Goal: Task Accomplishment & Management: Use online tool/utility

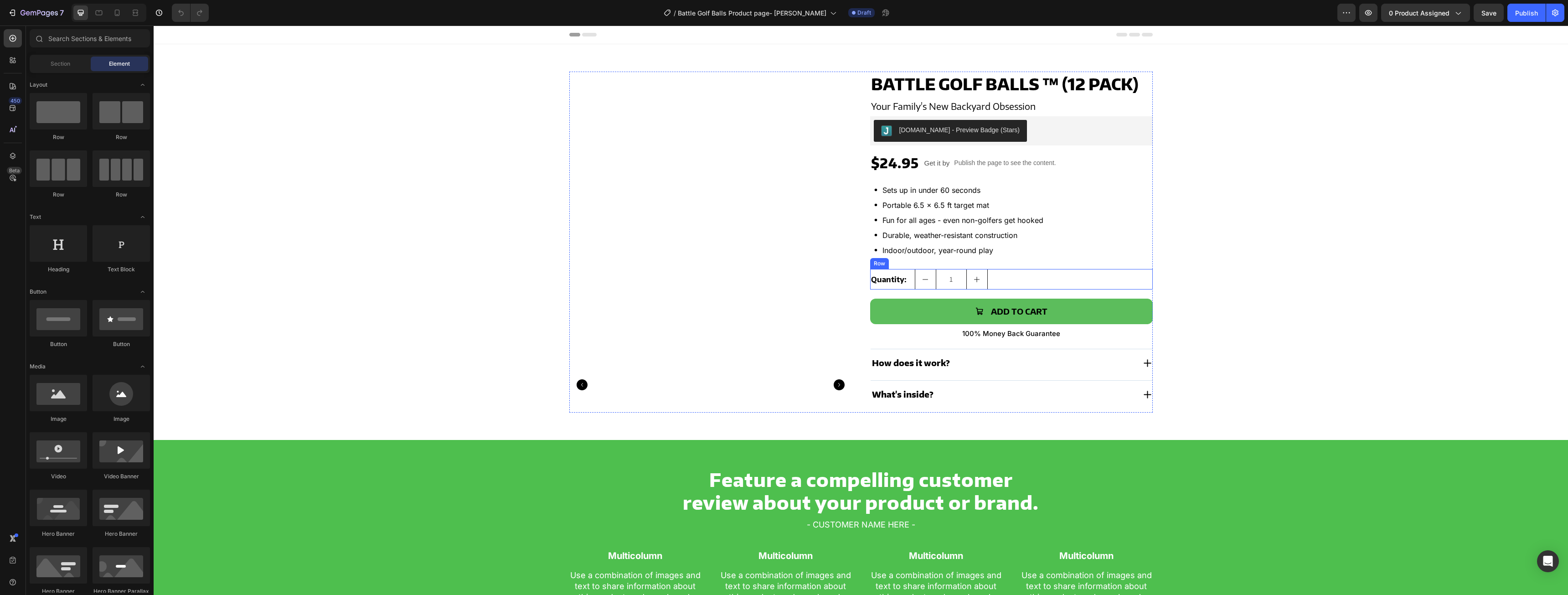
scroll to position [274, 0]
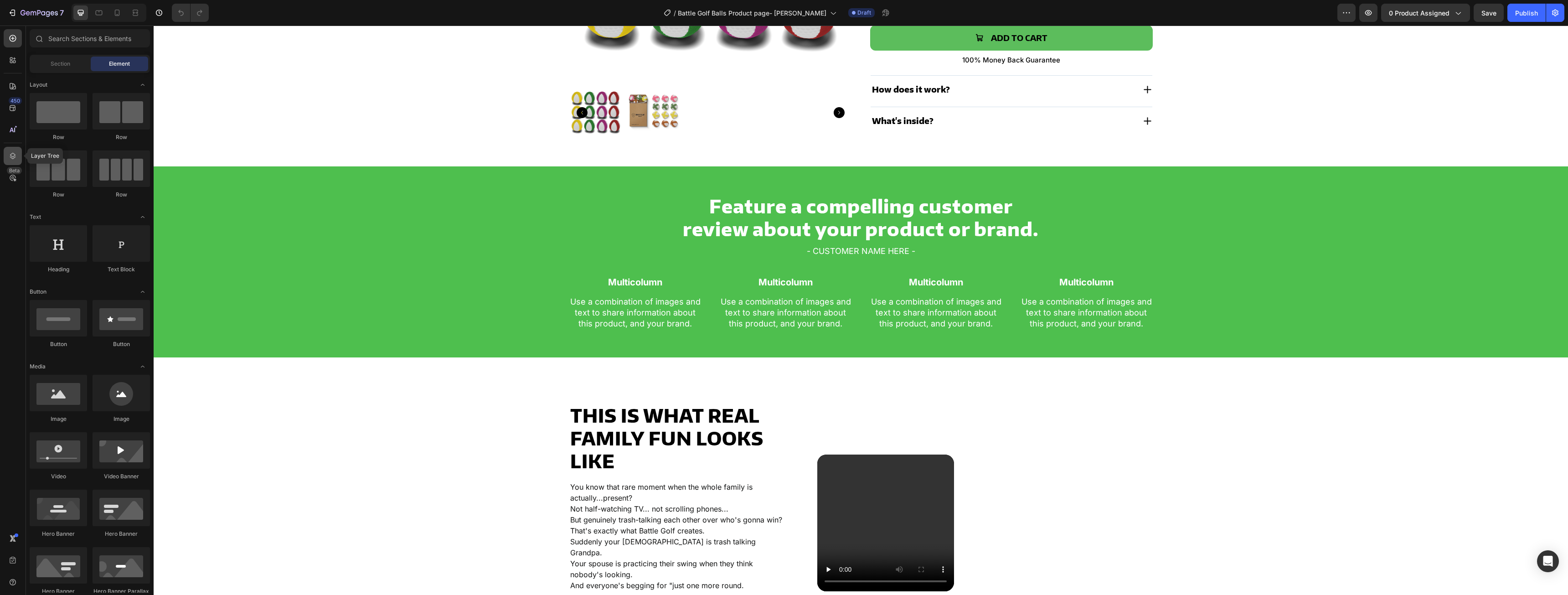
click at [11, 155] on icon at bounding box center [13, 156] width 6 height 6
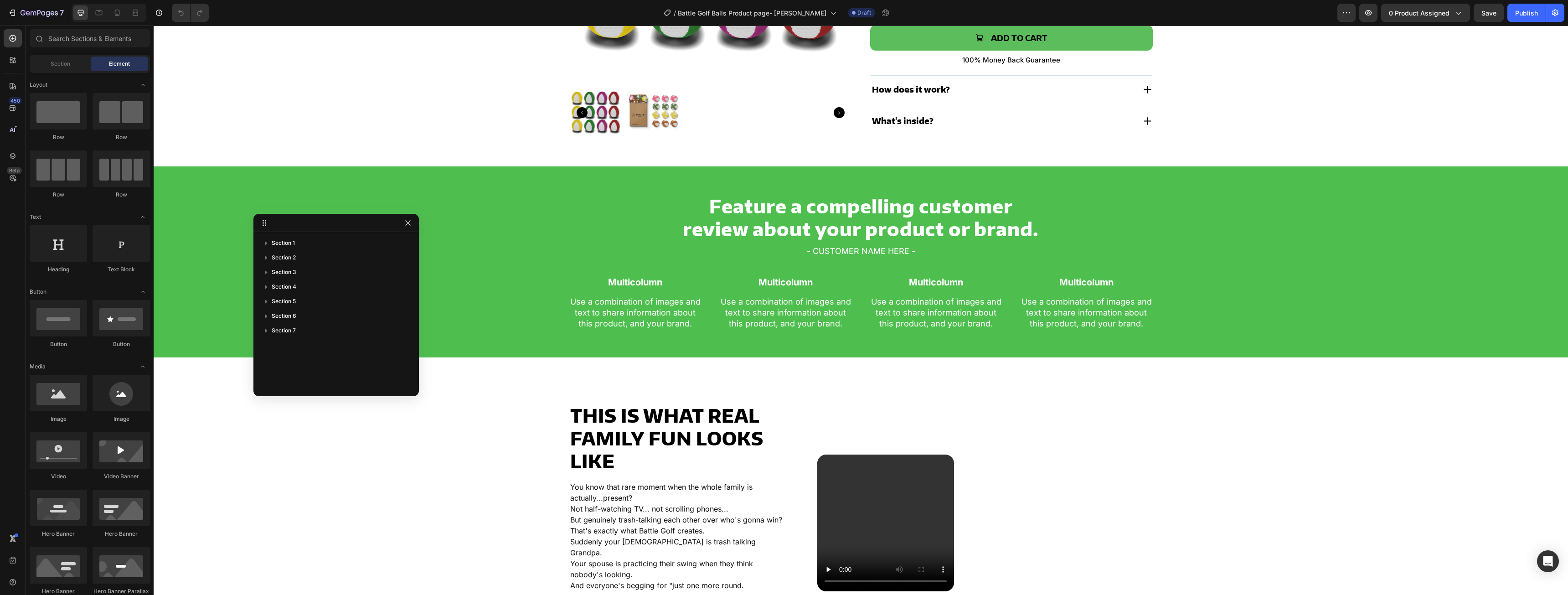
drag, startPoint x: 818, startPoint y: 119, endPoint x: 308, endPoint y: 239, distance: 523.9
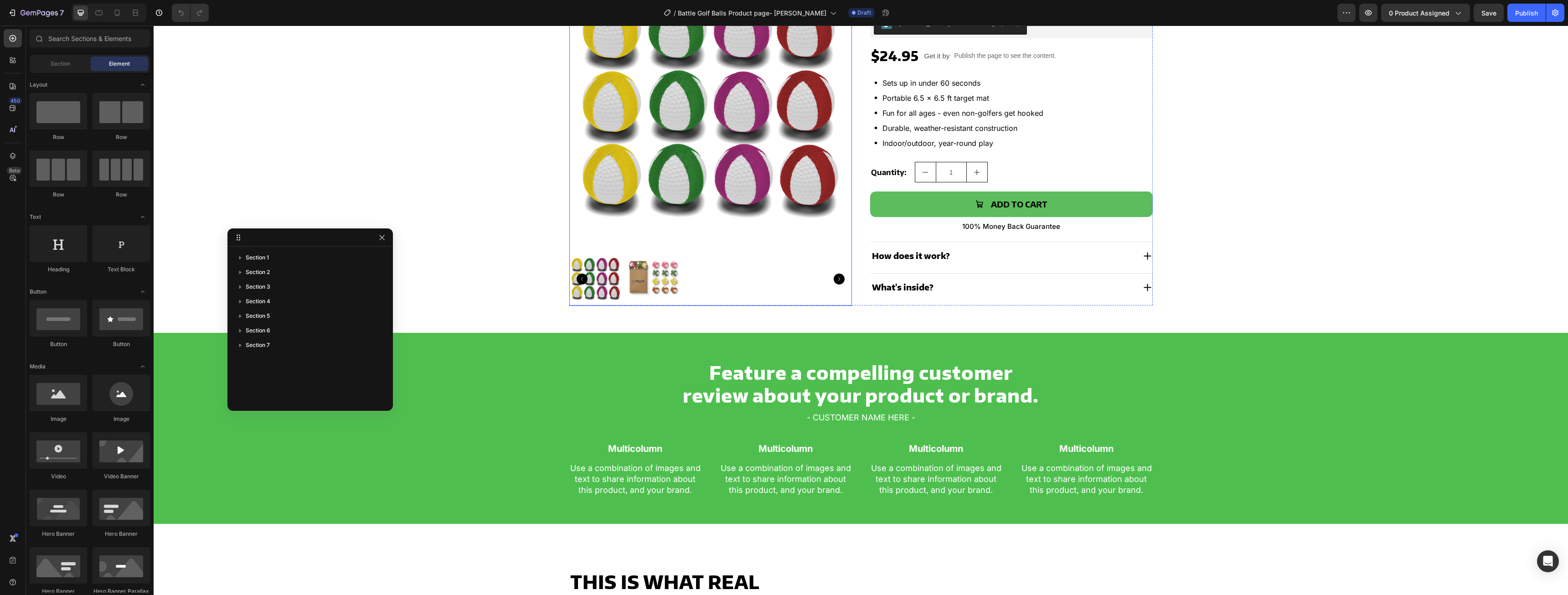
scroll to position [91, 0]
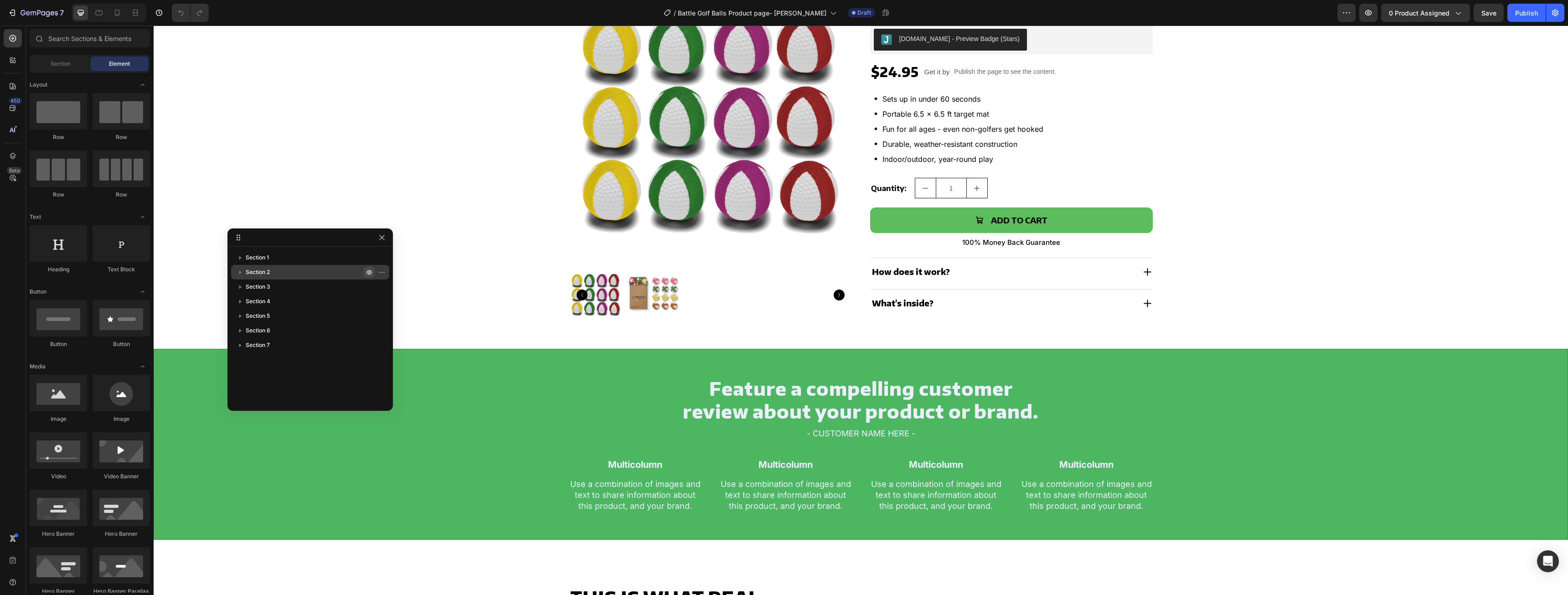
click at [366, 274] on icon "button" at bounding box center [369, 271] width 7 height 7
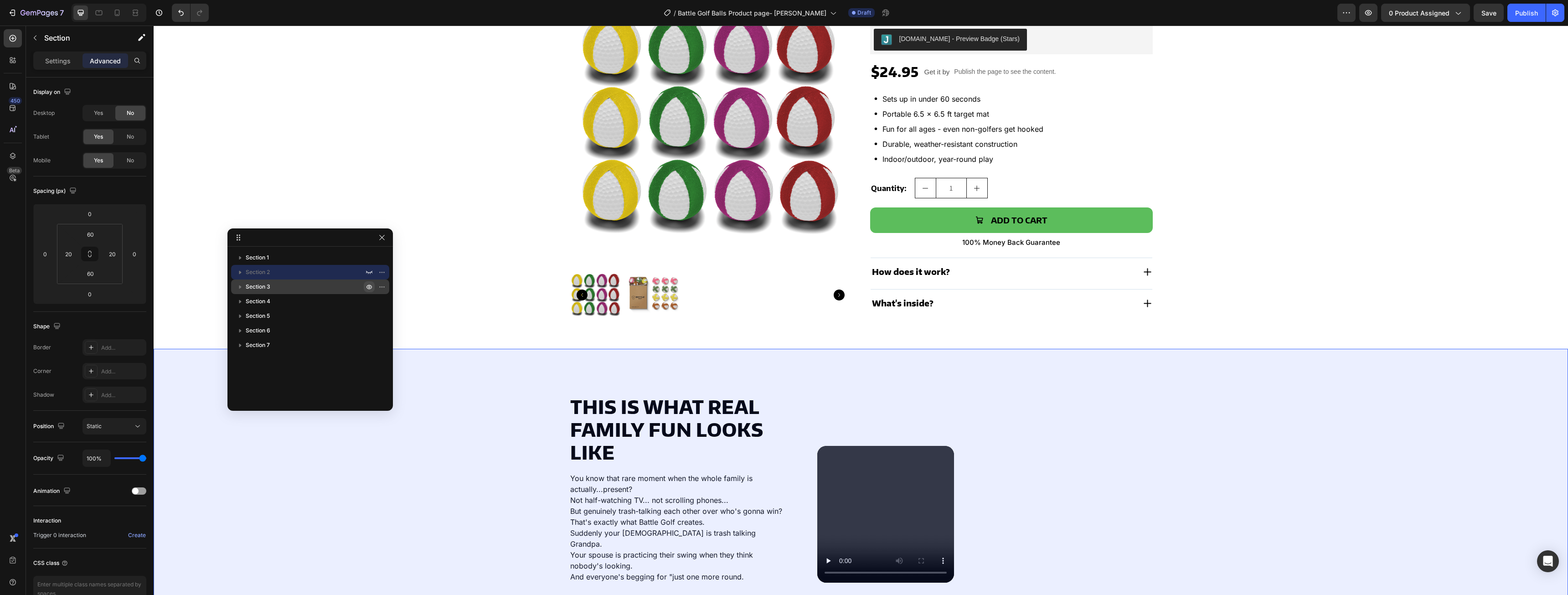
click at [367, 285] on icon "button" at bounding box center [369, 286] width 7 height 7
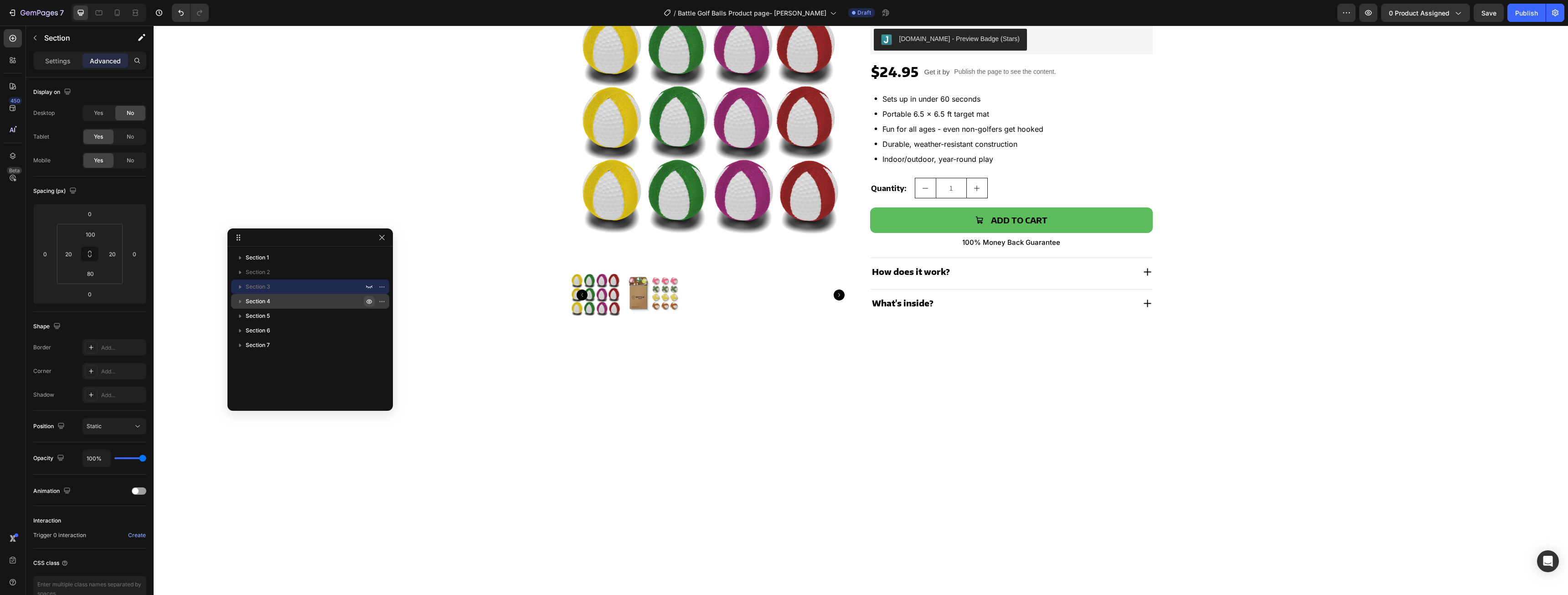
click at [384, 301] on icon "button" at bounding box center [384, 301] width 1 height 1
click at [369, 315] on icon "button" at bounding box center [369, 315] width 7 height 7
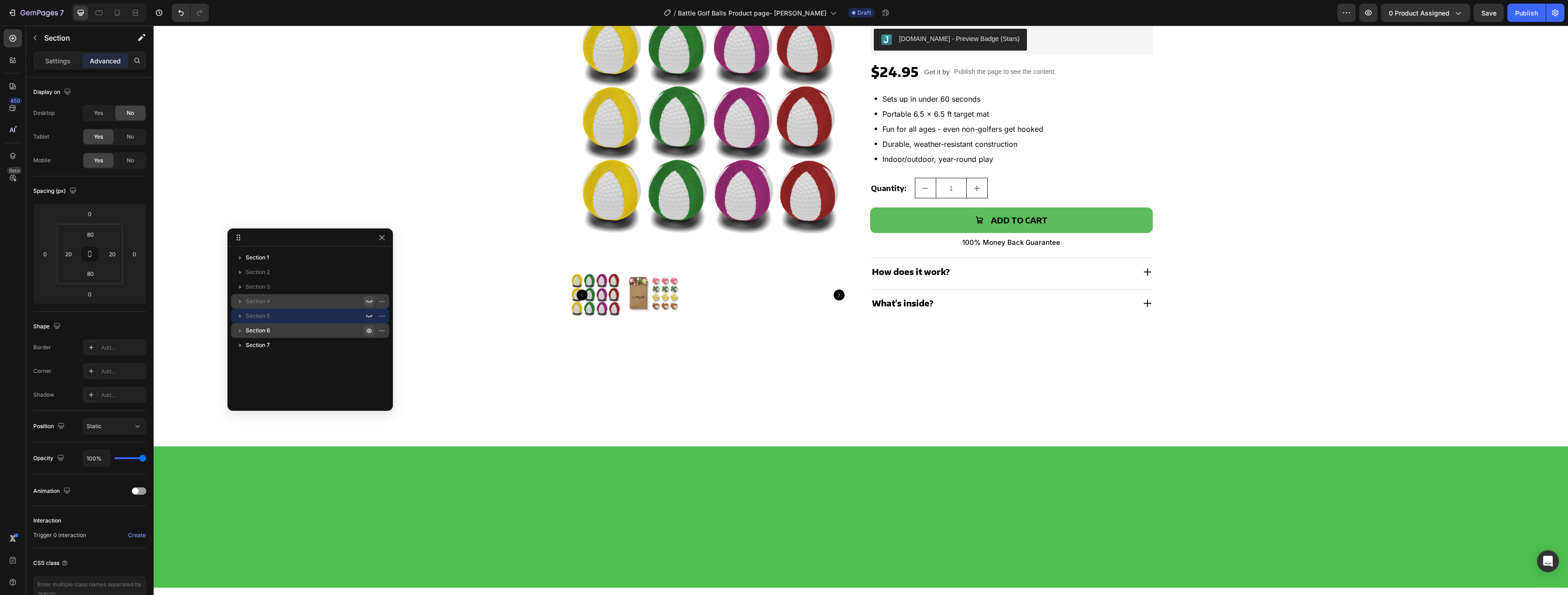
click at [370, 329] on icon "button" at bounding box center [369, 330] width 7 height 7
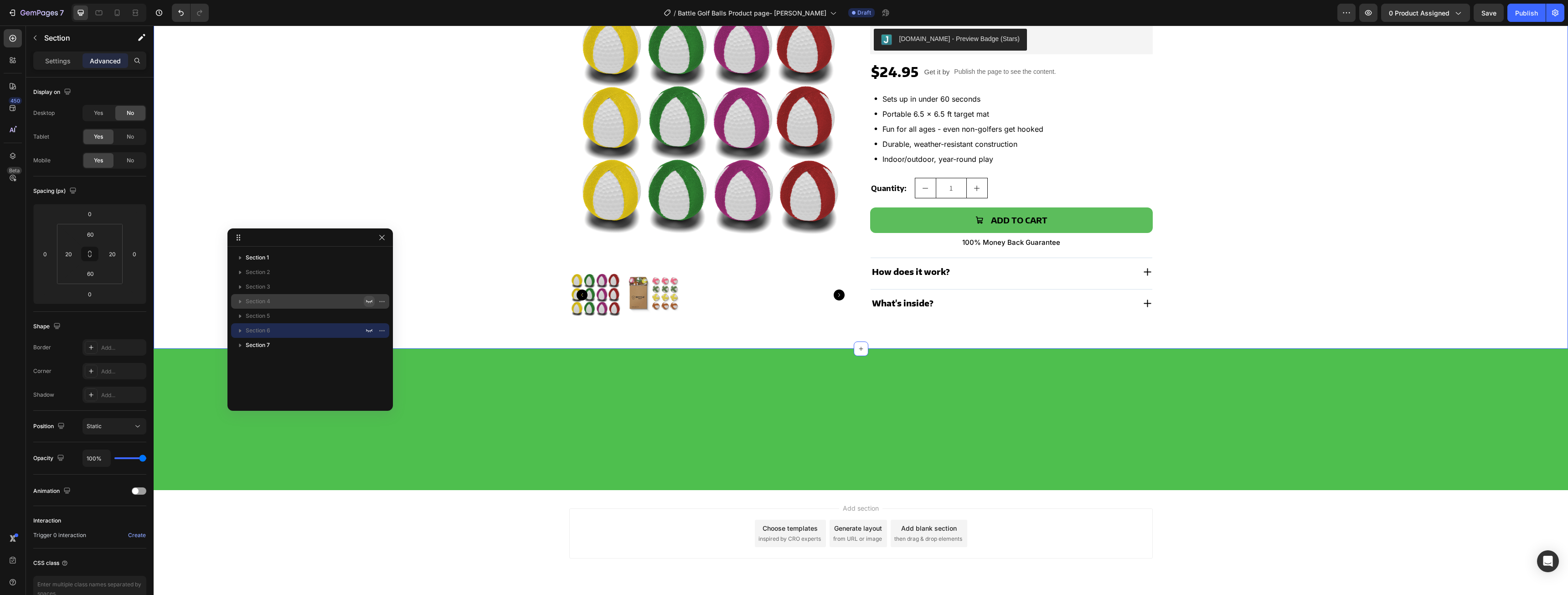
scroll to position [118, 0]
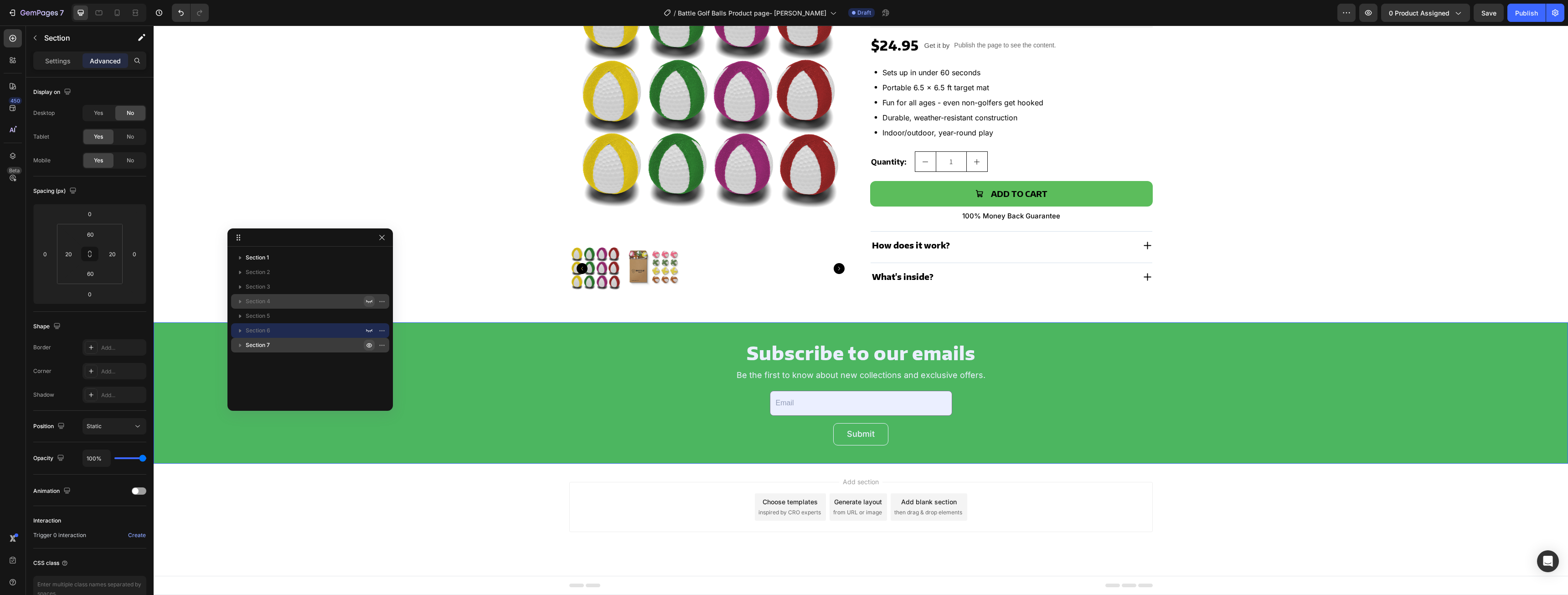
click at [384, 345] on icon "button" at bounding box center [384, 345] width 1 height 1
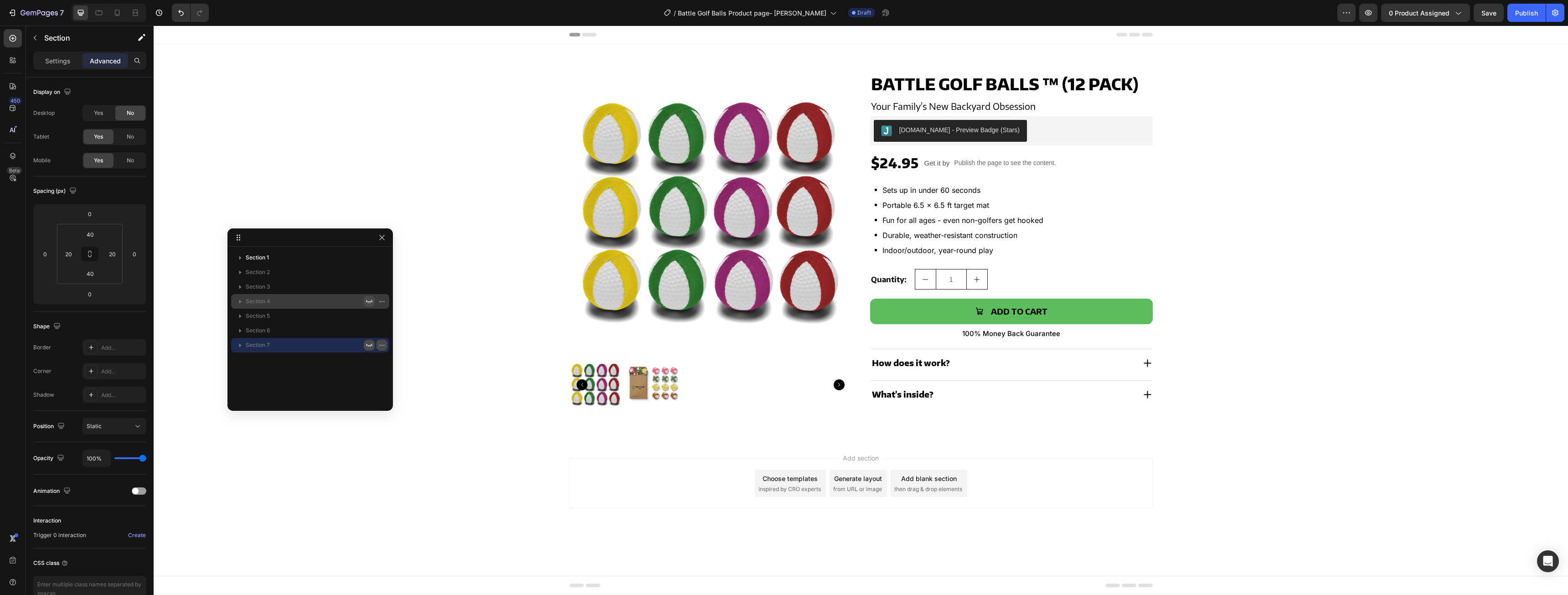
scroll to position [0, 0]
click at [1494, 10] on span "Save" at bounding box center [1488, 13] width 15 height 8
click at [23, 10] on icon "button" at bounding box center [39, 13] width 37 height 8
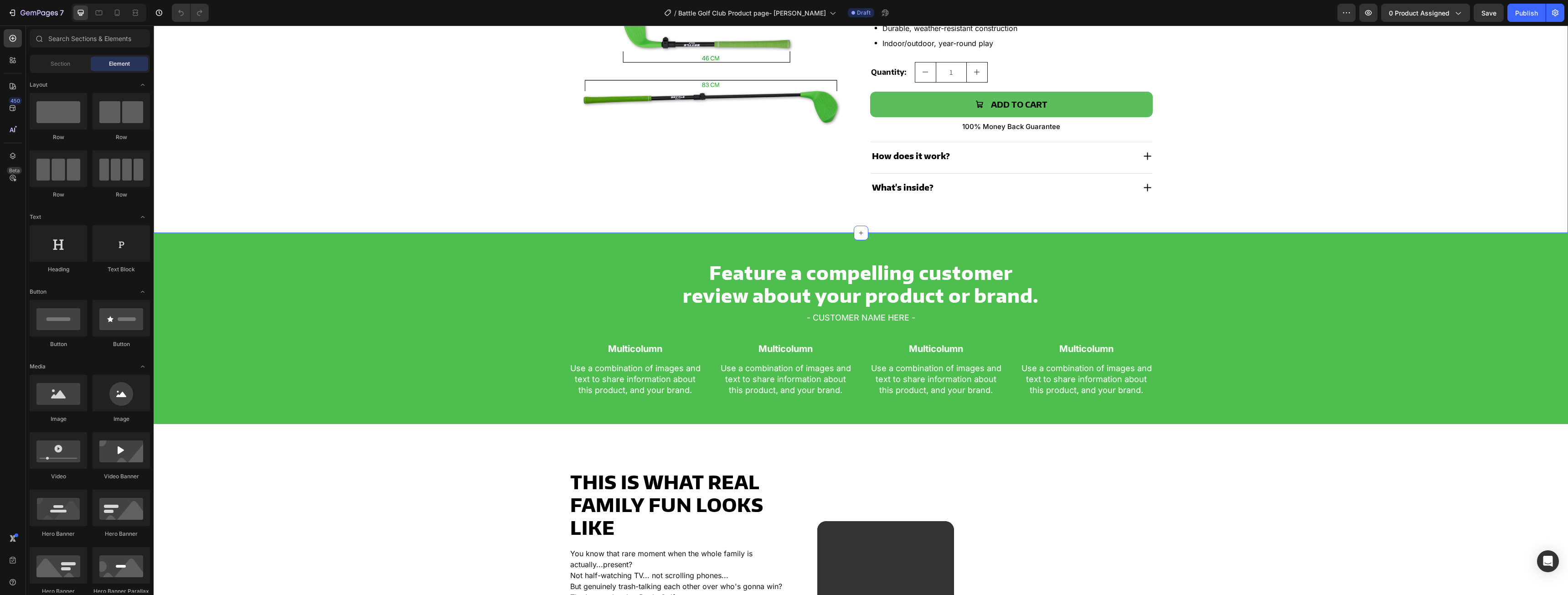
scroll to position [274, 0]
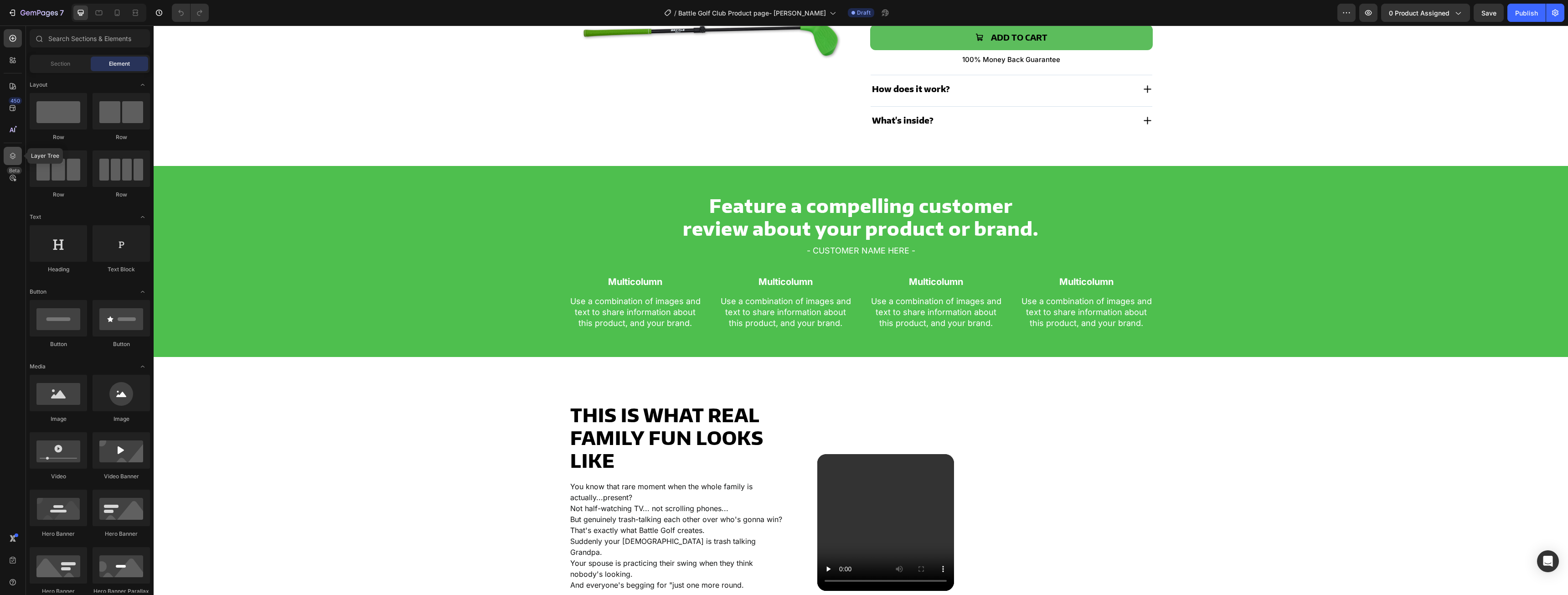
click at [16, 158] on icon at bounding box center [13, 156] width 9 height 9
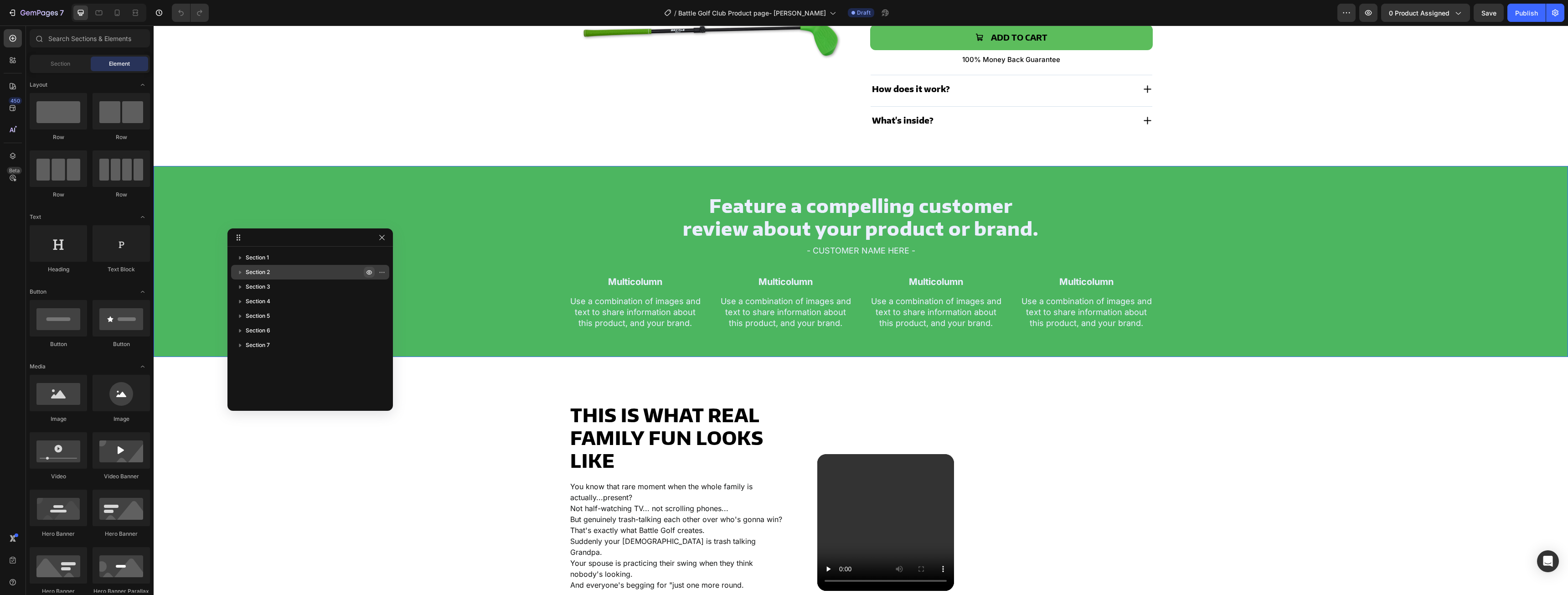
click at [370, 274] on icon "button" at bounding box center [369, 271] width 7 height 7
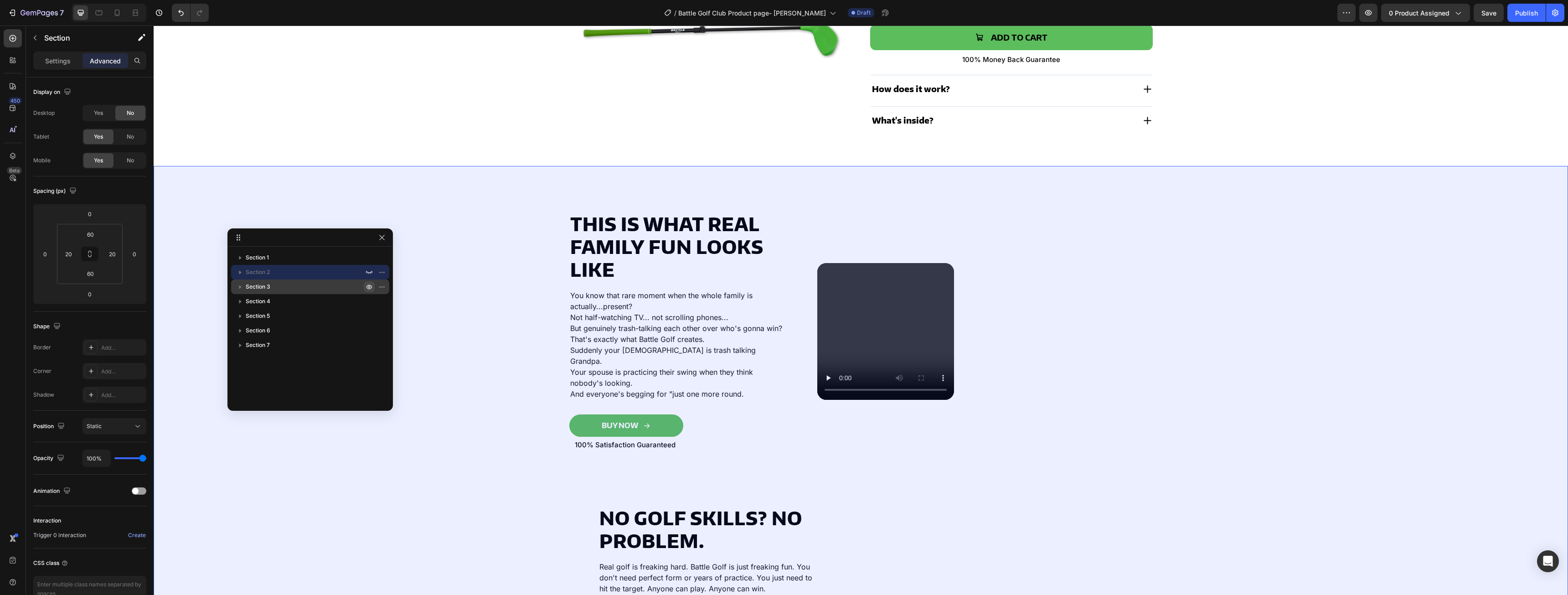
click at [369, 285] on icon "button" at bounding box center [369, 286] width 7 height 7
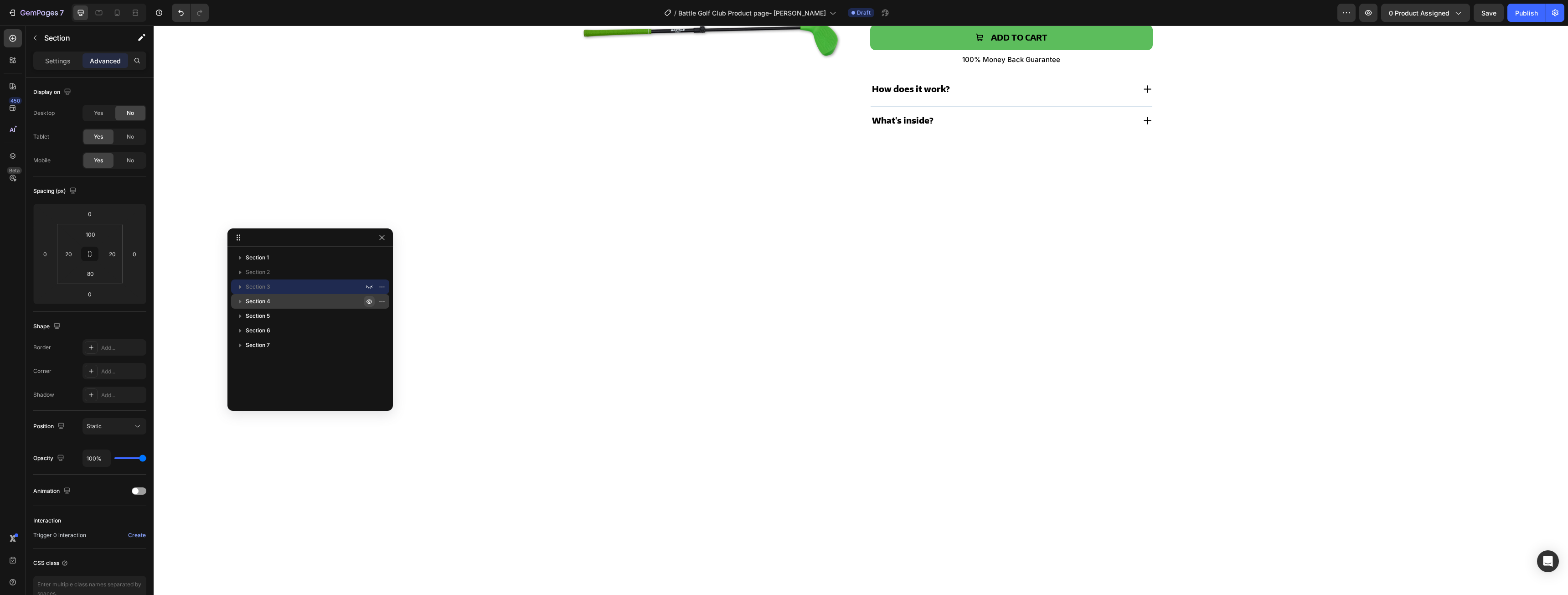
click at [368, 301] on icon "button" at bounding box center [369, 301] width 7 height 7
click at [366, 314] on icon "button" at bounding box center [369, 315] width 7 height 7
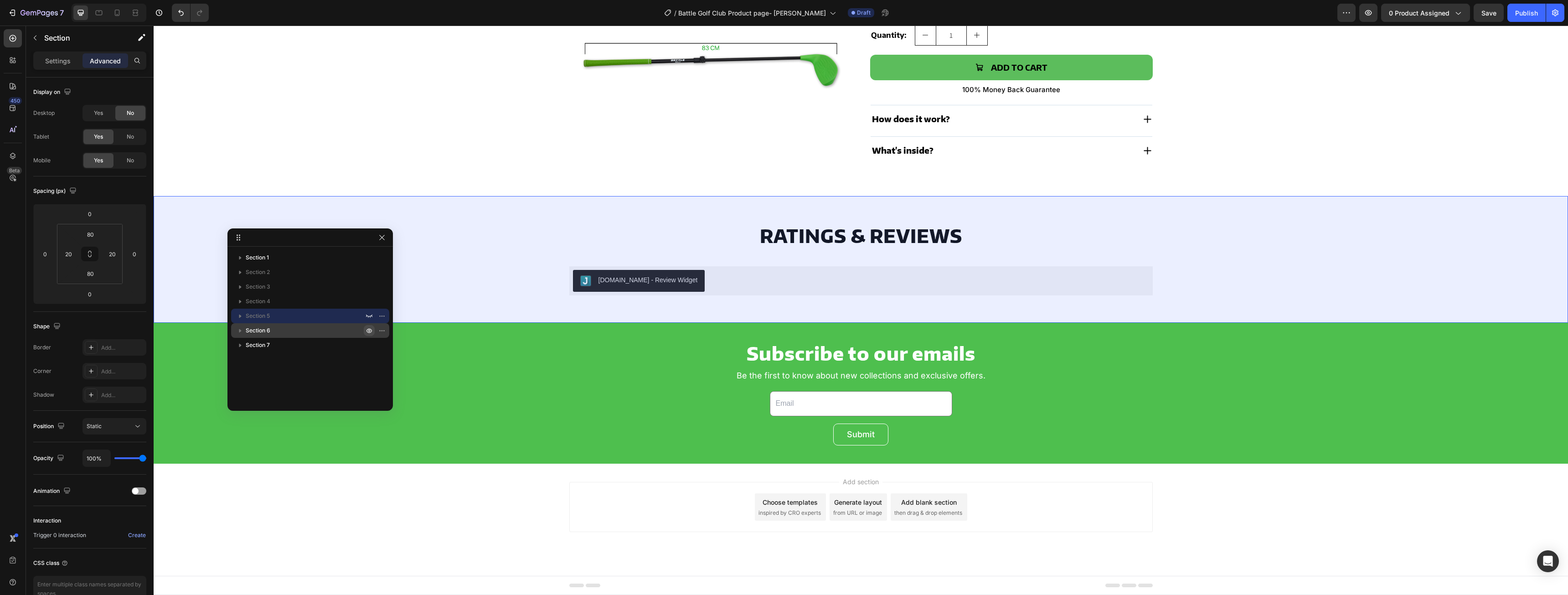
click at [372, 330] on icon "button" at bounding box center [369, 330] width 7 height 7
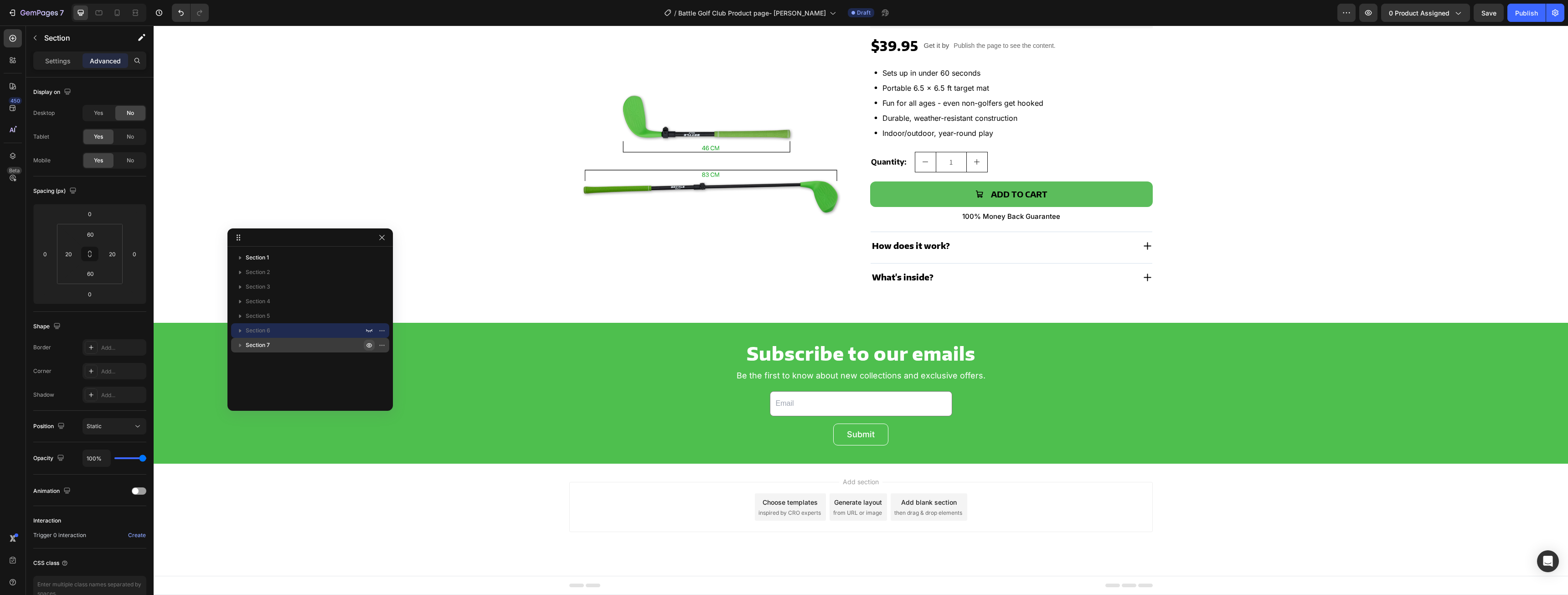
scroll to position [117, 0]
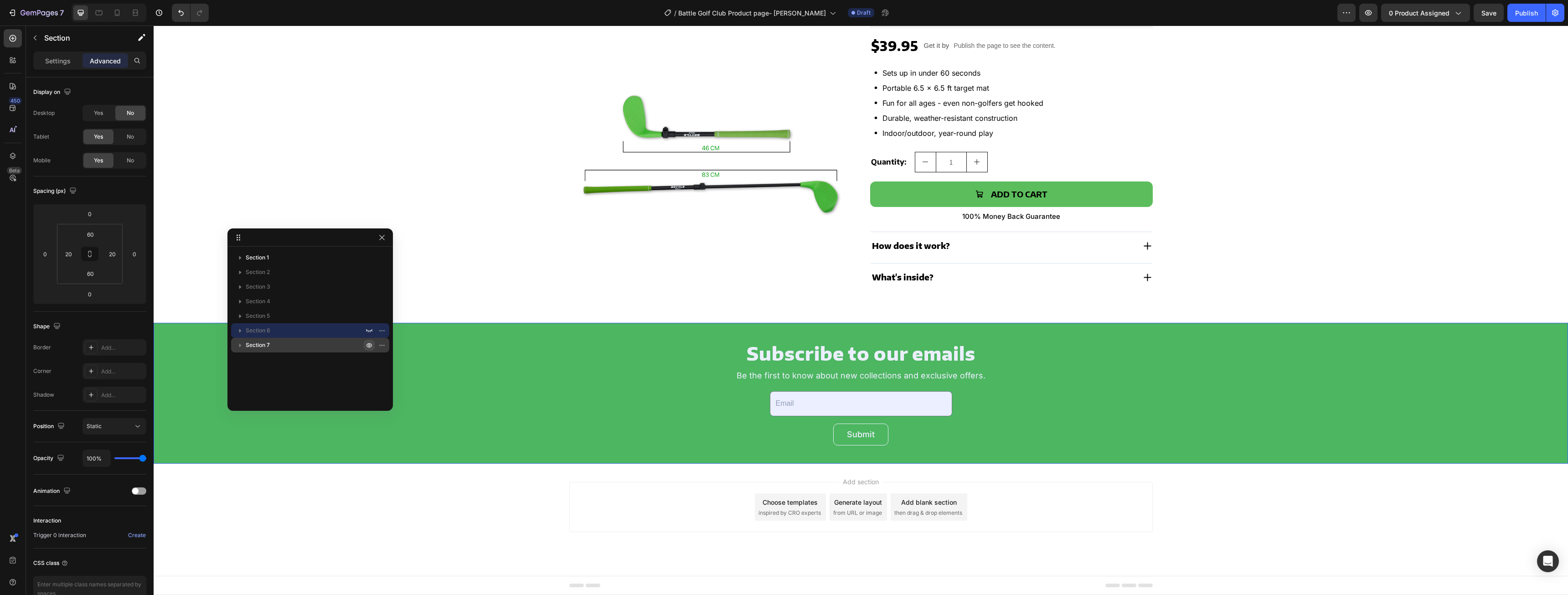
click at [369, 345] on icon "button" at bounding box center [369, 345] width 7 height 7
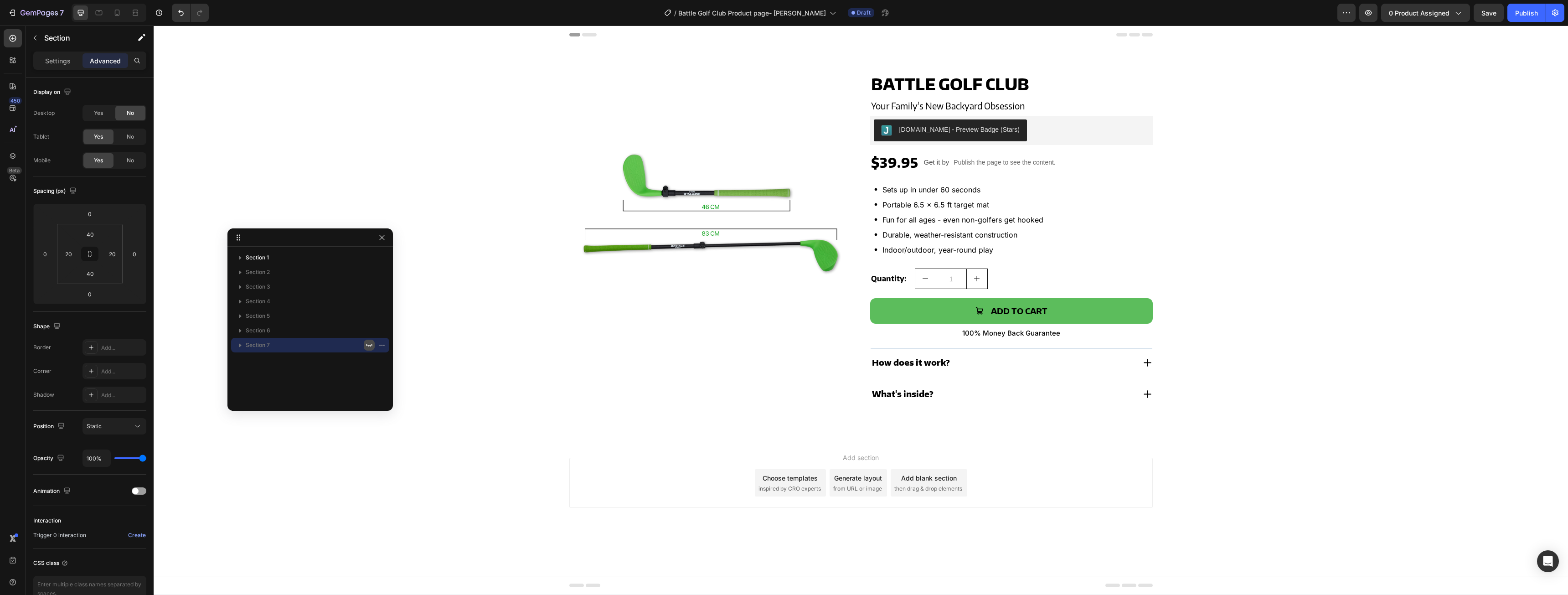
scroll to position [0, 0]
drag, startPoint x: 384, startPoint y: 236, endPoint x: 461, endPoint y: 209, distance: 81.6
click at [384, 236] on icon "button" at bounding box center [381, 237] width 5 height 5
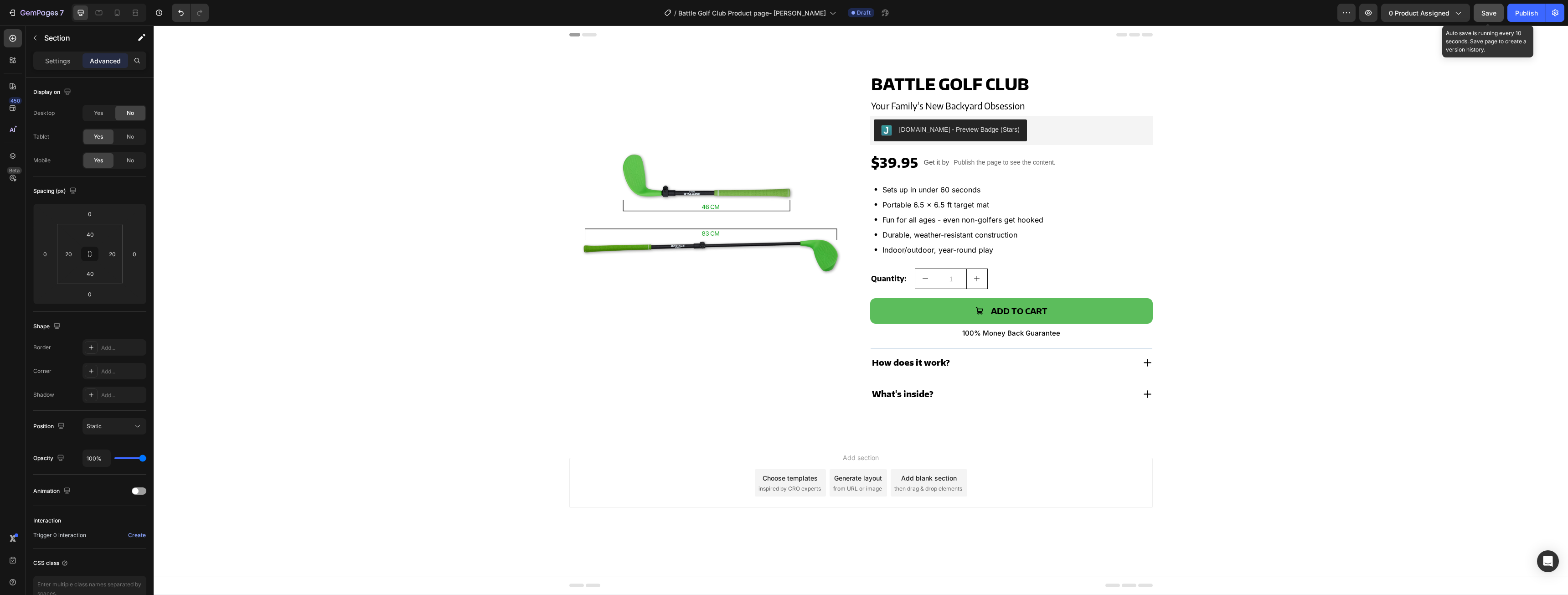
click at [1484, 16] on span "Save" at bounding box center [1488, 13] width 15 height 8
click at [1482, 17] on div "Save" at bounding box center [1488, 13] width 15 height 9
click at [27, 12] on icon "button" at bounding box center [39, 13] width 37 height 8
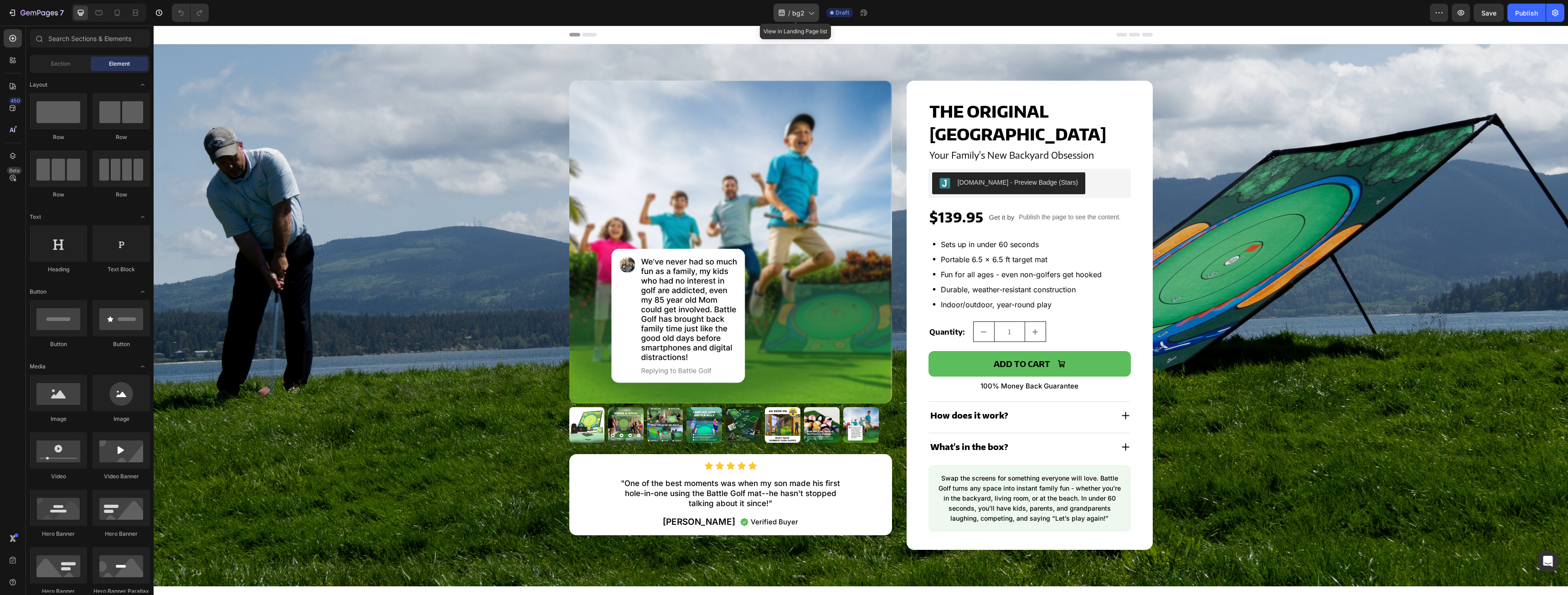
click at [810, 11] on icon at bounding box center [811, 13] width 9 height 9
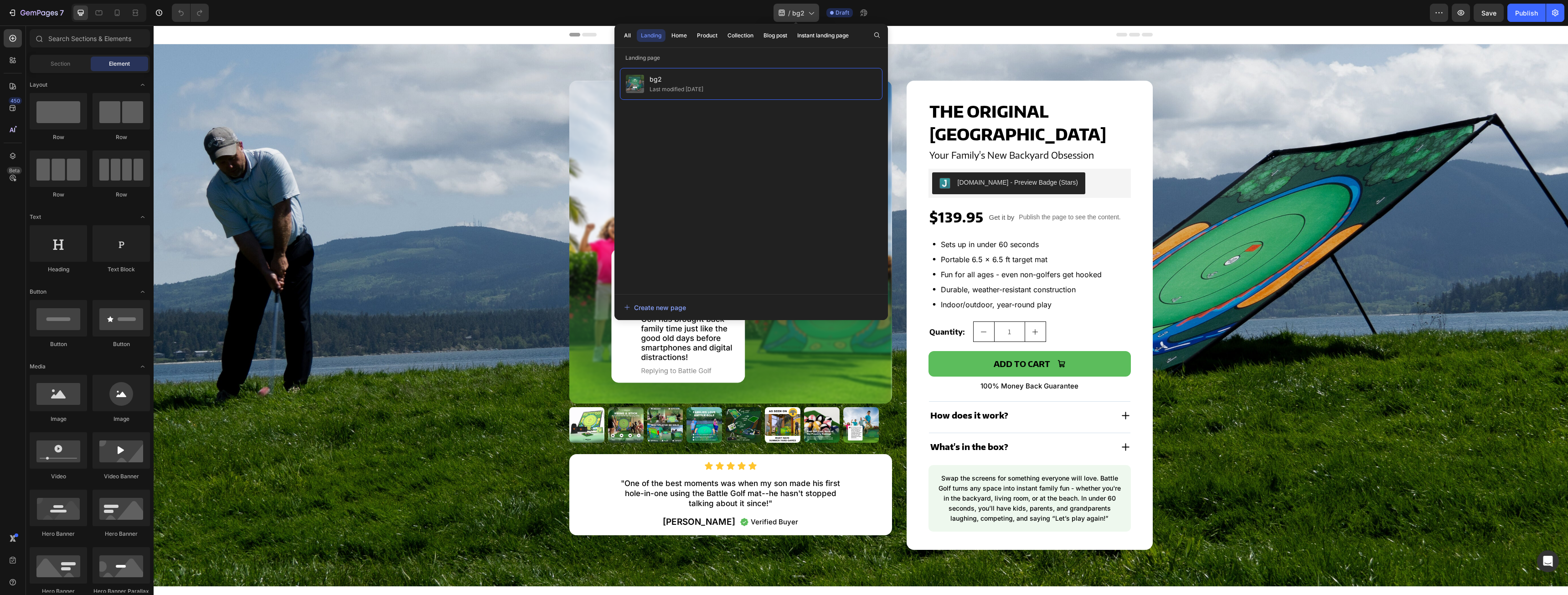
click at [812, 10] on icon at bounding box center [811, 13] width 9 height 9
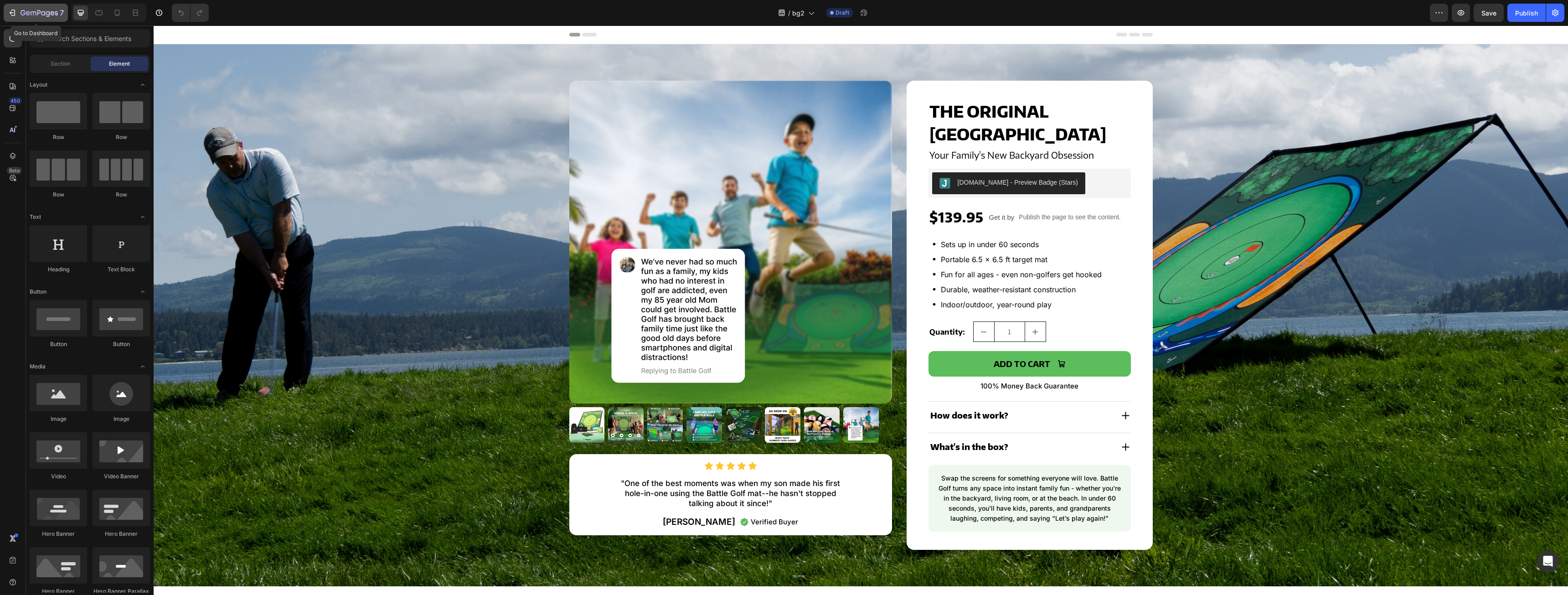
click at [34, 13] on icon "button" at bounding box center [39, 13] width 37 height 8
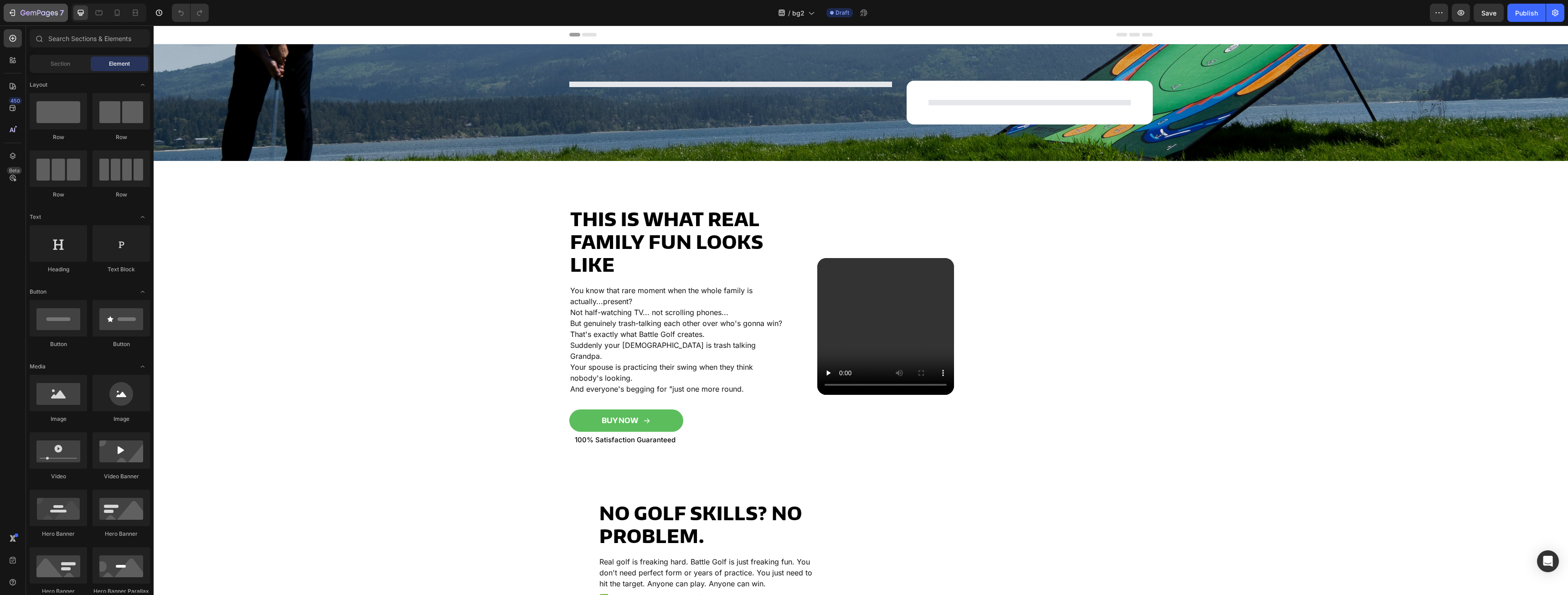
click at [23, 19] on button "7" at bounding box center [36, 12] width 64 height 18
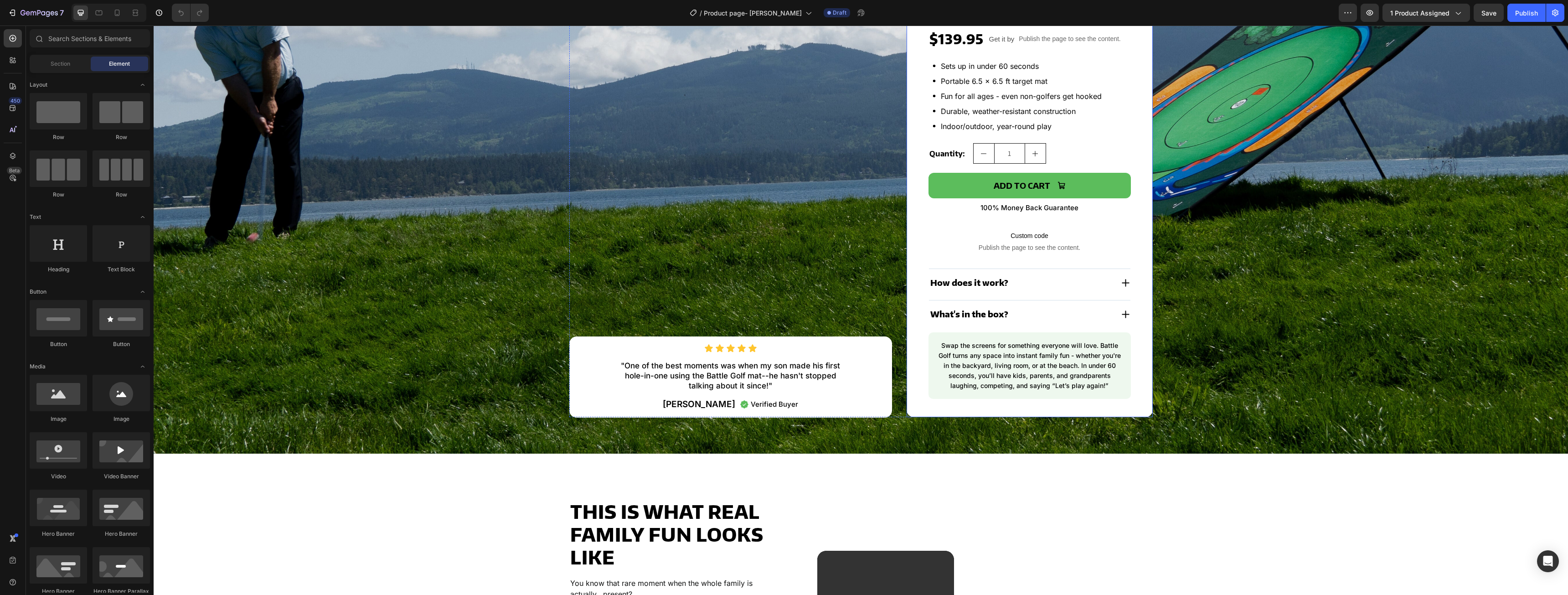
scroll to position [91, 0]
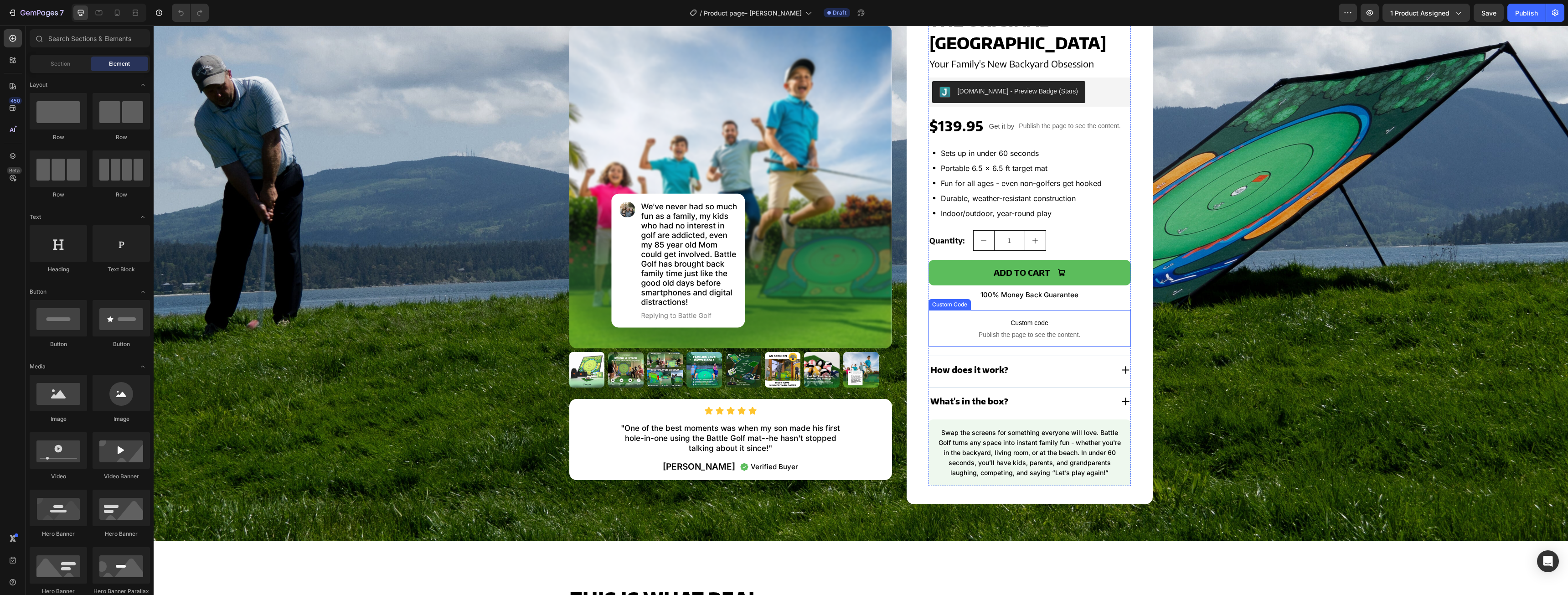
click at [1004, 330] on span "Publish the page to see the content." at bounding box center [1029, 335] width 202 height 9
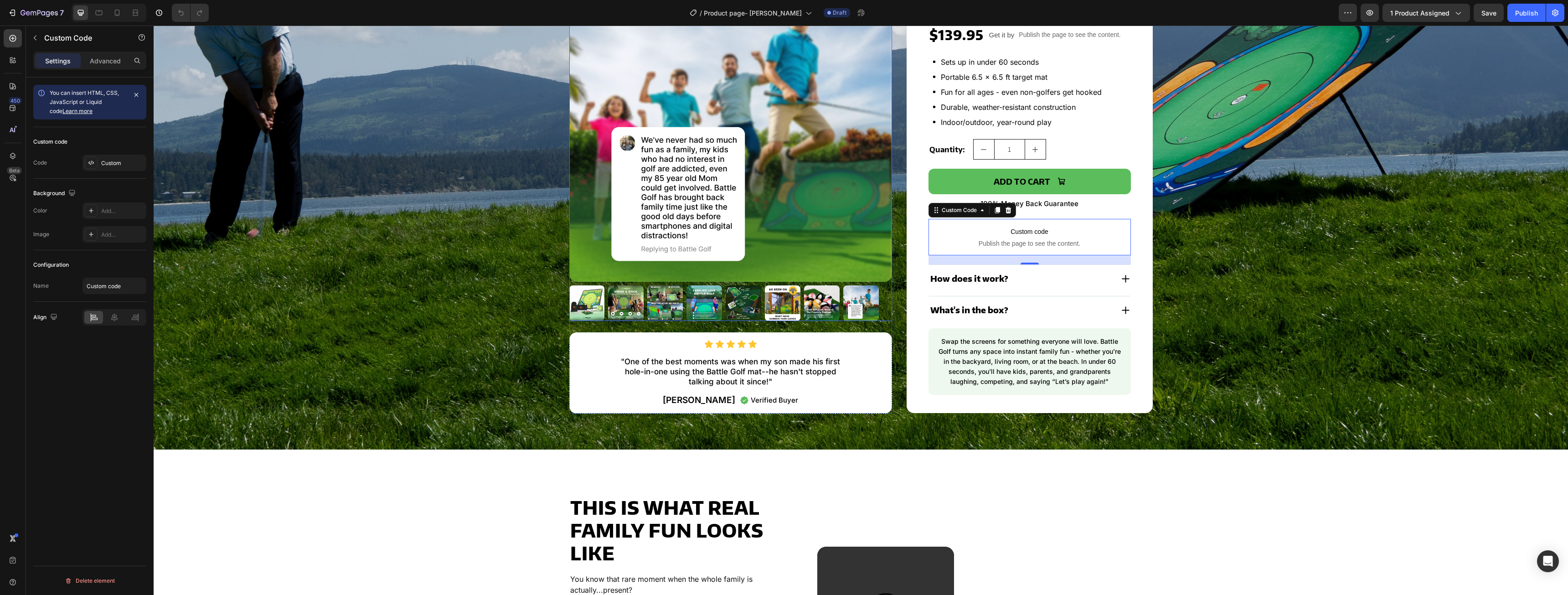
scroll to position [0, 0]
